Goal: Task Accomplishment & Management: Use online tool/utility

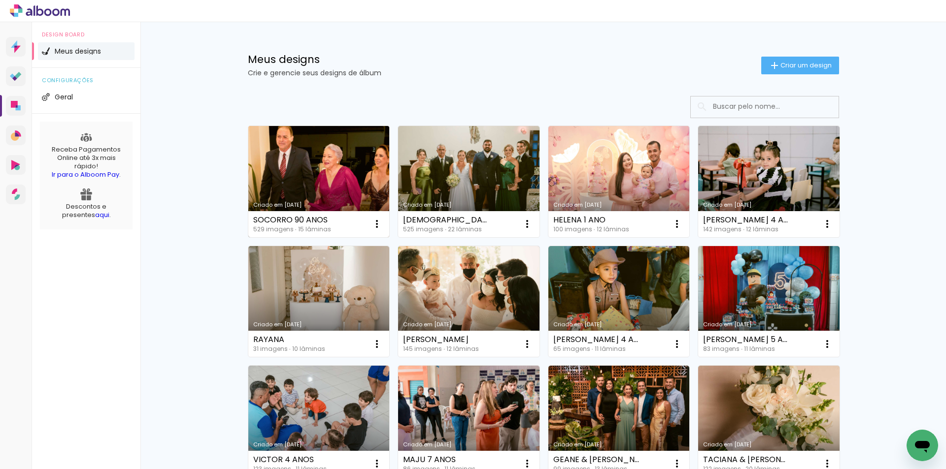
click at [320, 174] on link "Criado em 13/10/25" at bounding box center [318, 181] width 141 height 111
